Goal: Task Accomplishment & Management: Manage account settings

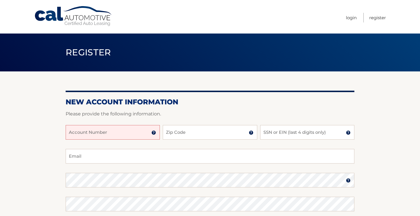
click at [118, 138] on input "Account Number" at bounding box center [113, 132] width 94 height 15
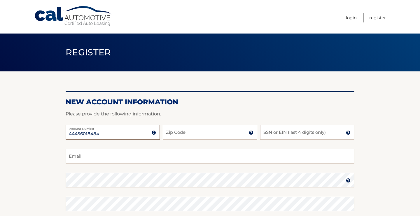
type input "44456018484"
type input "07042"
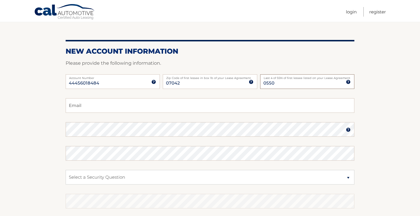
scroll to position [54, 0]
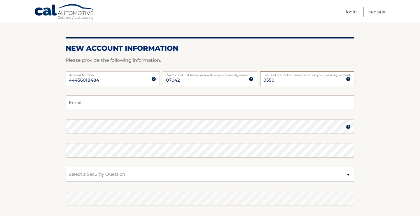
type input "0550"
click at [104, 110] on input "Email" at bounding box center [210, 102] width 289 height 15
type input "everrosales10@gmail.com"
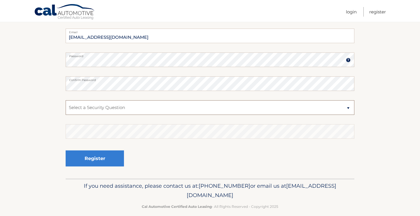
scroll to position [136, 0]
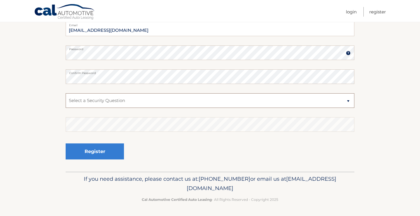
click at [147, 96] on select "Select a Security Question What was the name of your elementary school? What is…" at bounding box center [210, 100] width 289 height 15
select select "4"
click at [66, 93] on select "Select a Security Question What was the name of your elementary school? What is…" at bounding box center [210, 100] width 289 height 15
click at [60, 114] on section "New Account Information Please provide the following information. 44456018484 A…" at bounding box center [210, 58] width 420 height 228
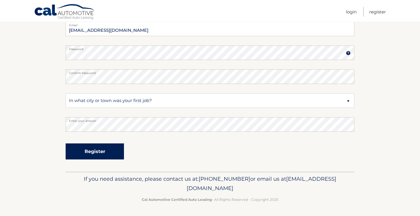
click at [87, 152] on button "Register" at bounding box center [95, 151] width 58 height 16
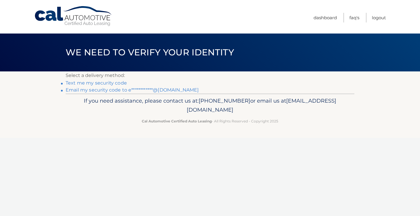
click at [124, 86] on link "Text me my security code" at bounding box center [96, 83] width 61 height 6
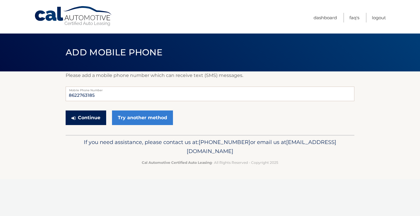
click at [97, 125] on button "Continue" at bounding box center [86, 117] width 41 height 15
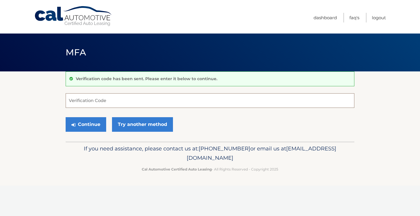
click at [105, 107] on input "Verification Code" at bounding box center [210, 100] width 289 height 15
type input "088400"
click at [100, 131] on button "Continue" at bounding box center [86, 124] width 41 height 15
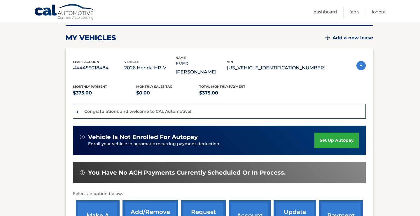
scroll to position [73, 0]
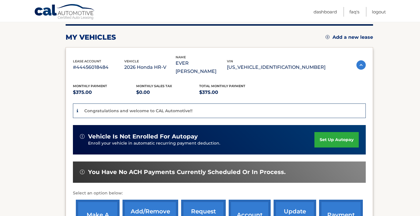
click at [331, 125] on div "vehicle is not enrolled for autopay Enroll your vehicle in automatic recurring …" at bounding box center [219, 139] width 293 height 29
click at [329, 132] on link "set up autopay" at bounding box center [336, 139] width 44 height 15
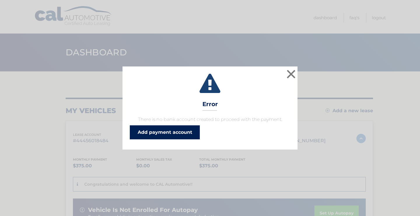
click at [185, 139] on link "Add payment account" at bounding box center [165, 132] width 70 height 14
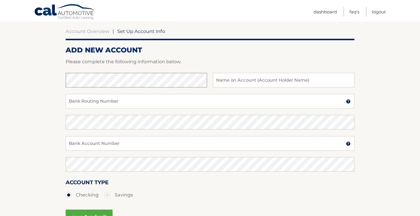
scroll to position [55, 0]
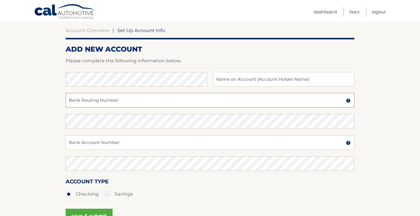
click at [122, 108] on input "Bank Routing Number" at bounding box center [210, 100] width 289 height 15
click at [115, 150] on input "Bank Account Number" at bounding box center [210, 142] width 289 height 15
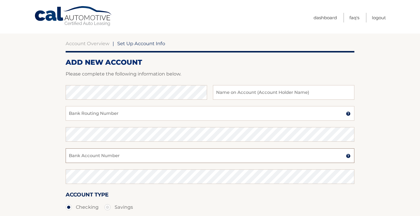
scroll to position [0, 0]
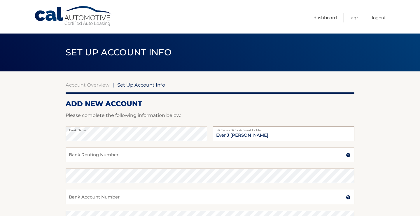
type input "Ever J Rosales"
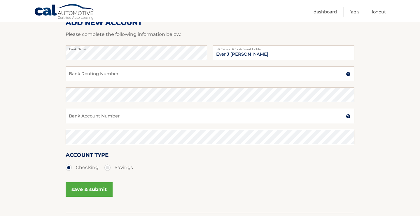
scroll to position [75, 0]
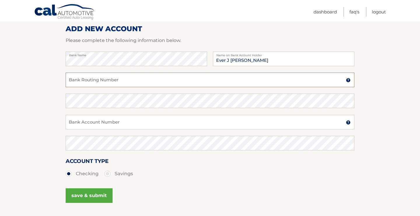
click at [93, 87] on input "Bank Routing Number" at bounding box center [210, 80] width 289 height 15
type input "0156645831"
drag, startPoint x: 106, startPoint y: 89, endPoint x: 0, endPoint y: 83, distance: 106.3
click at [0, 83] on section "Account Overview | Set Up Account Info ADD NEW ACCOUNT Please complete the foll…" at bounding box center [210, 108] width 420 height 222
type input "314074269"
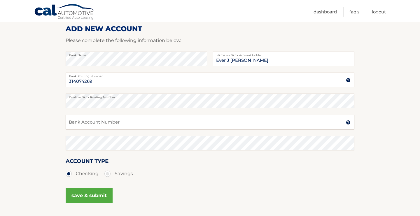
click at [144, 129] on input "Bank Account Number" at bounding box center [210, 122] width 289 height 15
type input "0156645831"
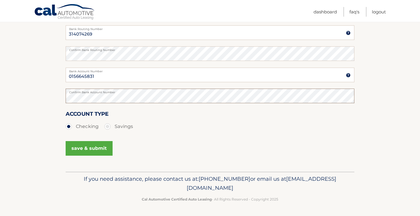
scroll to position [139, 0]
click at [88, 152] on button "save & submit" at bounding box center [89, 148] width 47 height 15
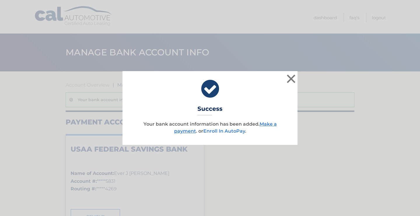
click at [244, 134] on link "Enroll In AutoPay" at bounding box center [224, 131] width 42 height 6
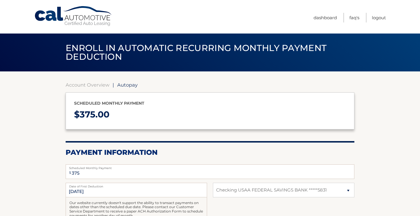
select select "YmU3NzM0NDMtZDdkNi00ZGM2LTljZjYtMDlkM2Y1MWYyYjkz"
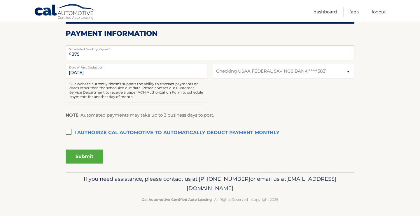
scroll to position [149, 0]
click at [71, 127] on label "I authorize cal automotive to automatically deduct payment monthly This checkbo…" at bounding box center [210, 133] width 289 height 12
click at [0, 0] on input "I authorize cal automotive to automatically deduct payment monthly This checkbo…" at bounding box center [0, 0] width 0 height 0
click at [92, 153] on button "Submit" at bounding box center [84, 157] width 37 height 14
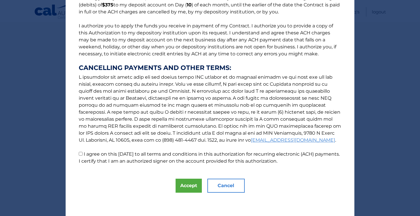
scroll to position [186, 0]
click at [179, 179] on button "Accept" at bounding box center [188, 186] width 26 height 14
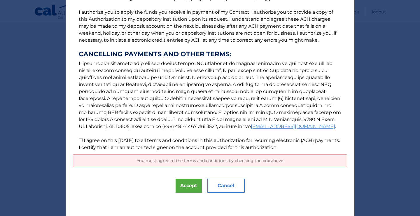
click at [150, 145] on label "I agree on this 10/06/2025 to all terms and conditions in this authorization fo…" at bounding box center [209, 144] width 261 height 13
click at [82, 142] on input "I agree on this 10/06/2025 to all terms and conditions in this authorization fo…" at bounding box center [81, 140] width 4 height 4
checkbox input "true"
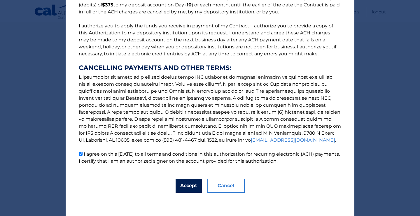
click at [175, 183] on button "Accept" at bounding box center [188, 186] width 26 height 14
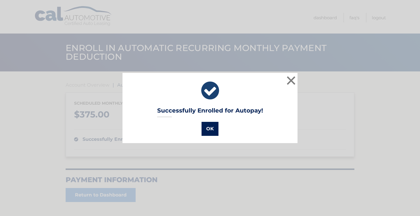
click at [206, 134] on button "OK" at bounding box center [209, 129] width 17 height 14
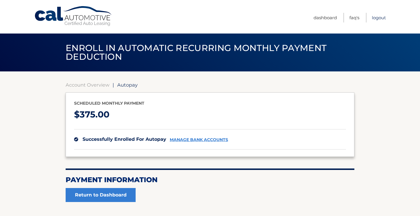
click at [381, 17] on link "Logout" at bounding box center [379, 18] width 14 height 10
